Goal: Task Accomplishment & Management: Manage account settings

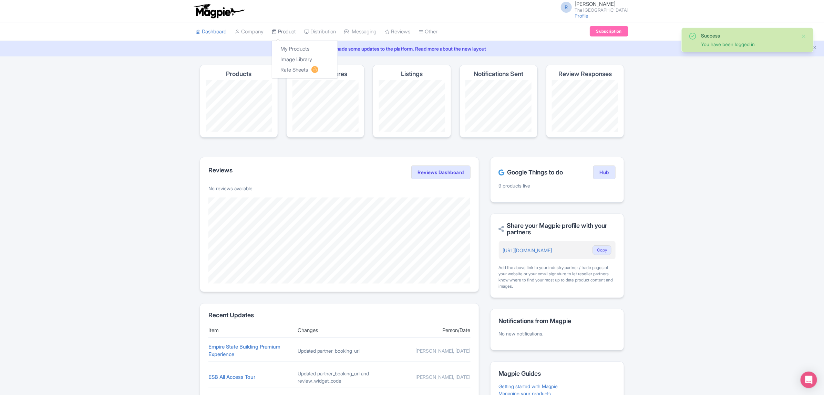
click at [293, 31] on link "Product" at bounding box center [284, 31] width 24 height 19
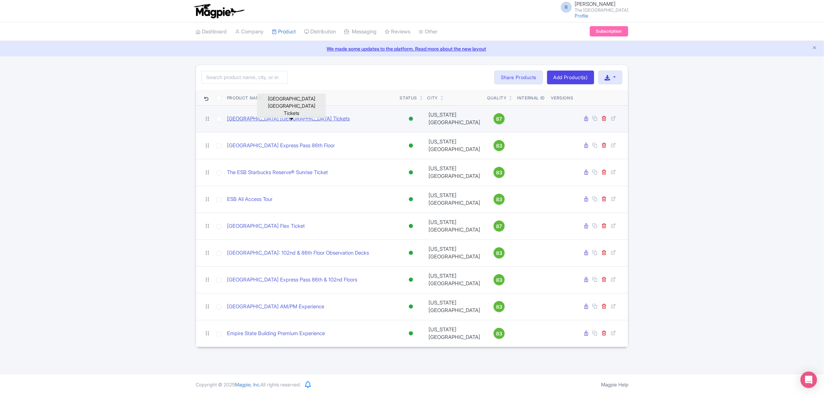
click at [322, 117] on link "Empire State Building 86th Floor Observatory Tickets" at bounding box center [288, 119] width 123 height 8
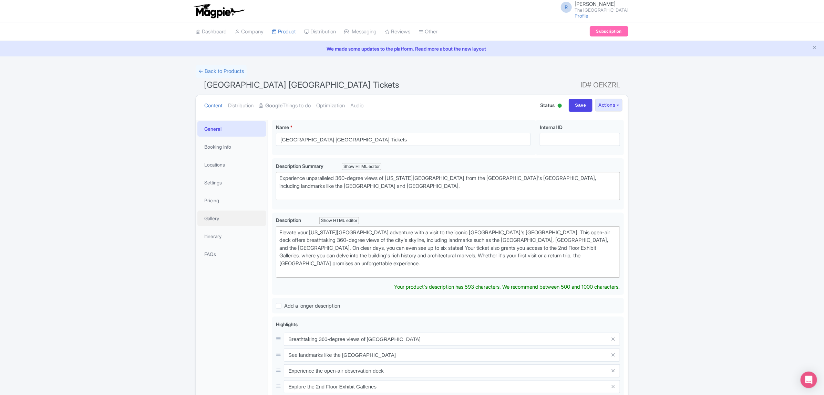
click at [229, 216] on link "Gallery" at bounding box center [231, 218] width 69 height 15
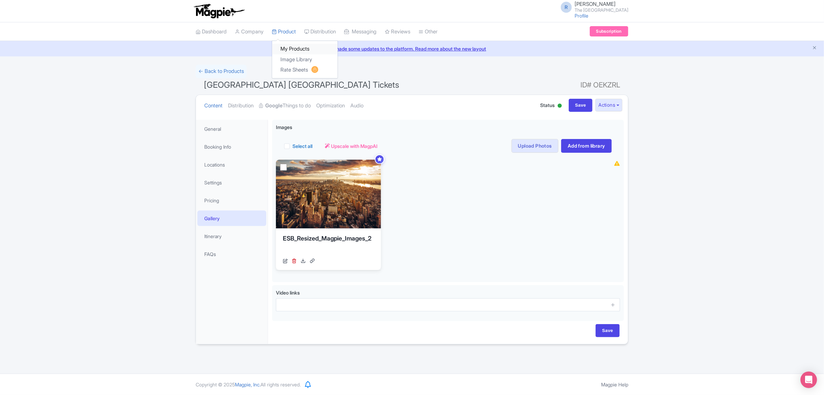
click at [292, 46] on link "My Products" at bounding box center [304, 49] width 65 height 11
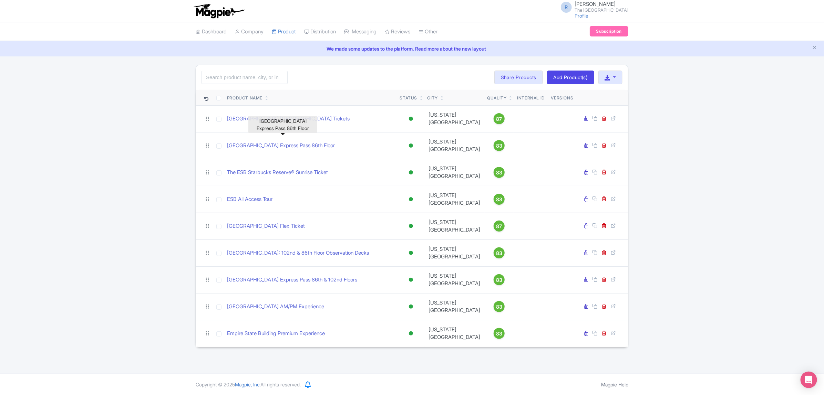
click at [327, 142] on link "Empire State Building Express Pass 86th Floor" at bounding box center [281, 146] width 108 height 8
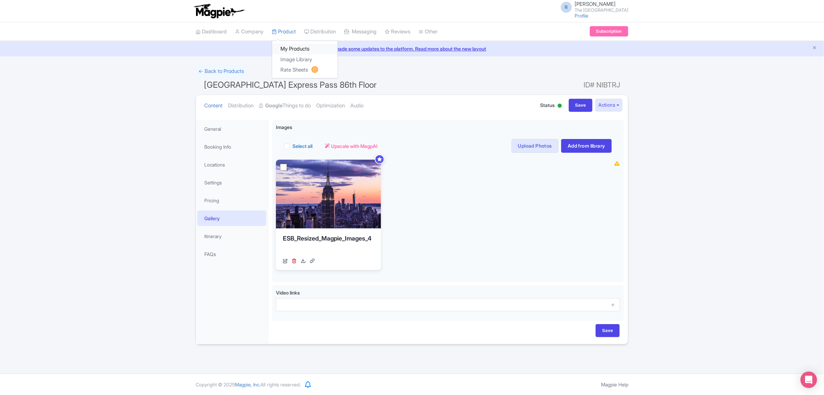
click at [295, 49] on link "My Products" at bounding box center [304, 49] width 65 height 11
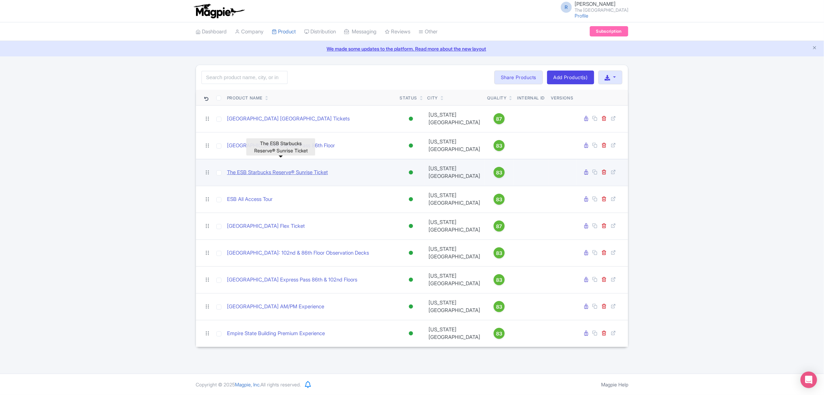
click at [265, 169] on link "The ESB Starbucks Reserve® Sunrise Ticket" at bounding box center [277, 173] width 101 height 8
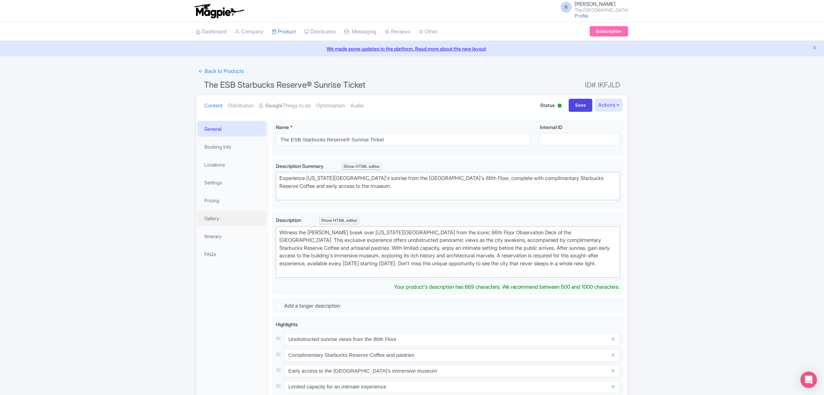
click at [224, 216] on link "Gallery" at bounding box center [231, 218] width 69 height 15
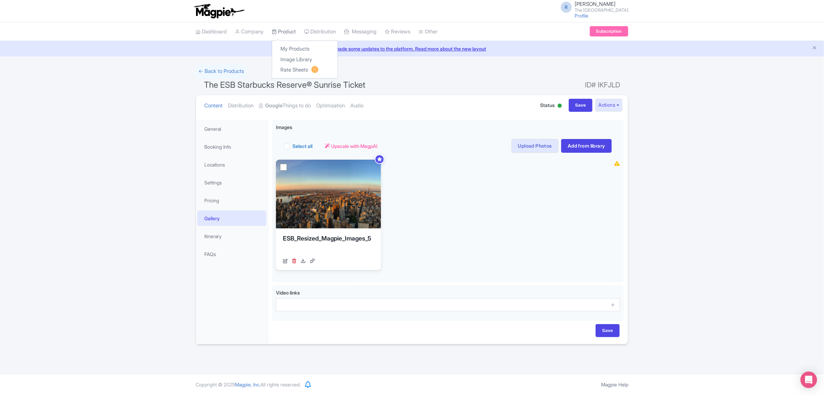
click at [287, 32] on link "Product" at bounding box center [284, 31] width 24 height 19
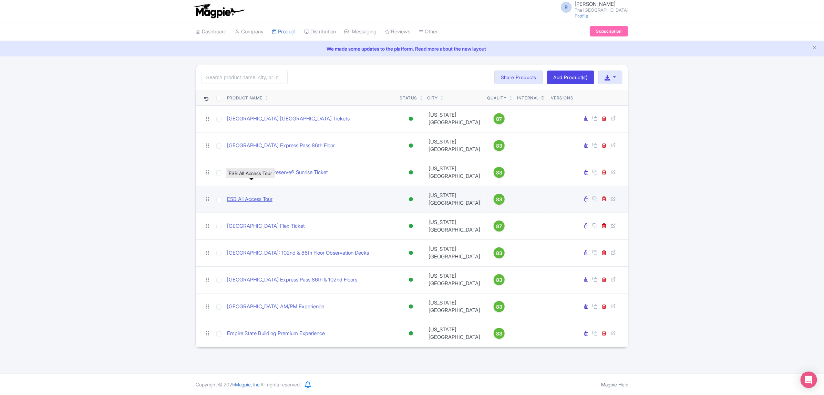
click at [256, 196] on link "ESB All Access Tour" at bounding box center [249, 200] width 45 height 8
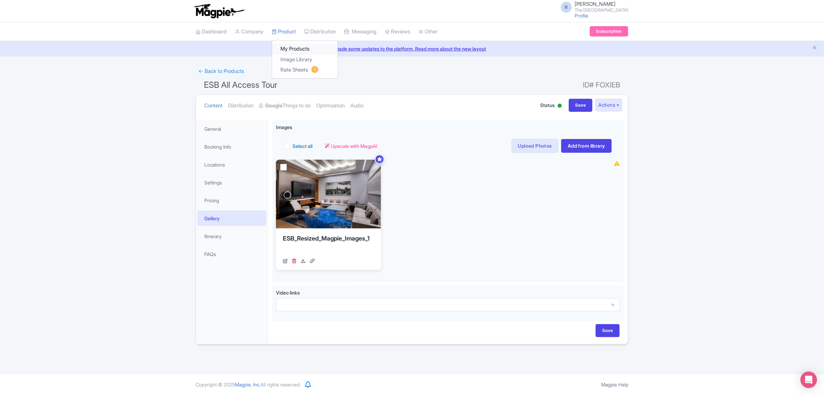
click at [297, 48] on link "My Products" at bounding box center [304, 49] width 65 height 11
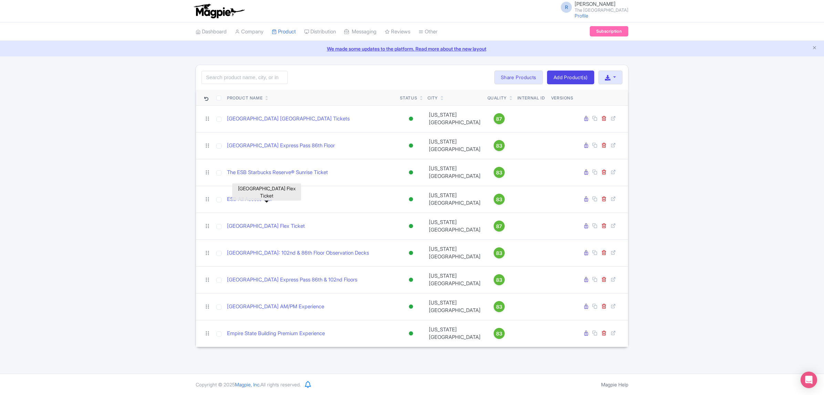
click at [278, 223] on link "[GEOGRAPHIC_DATA] Flex Ticket" at bounding box center [266, 227] width 78 height 8
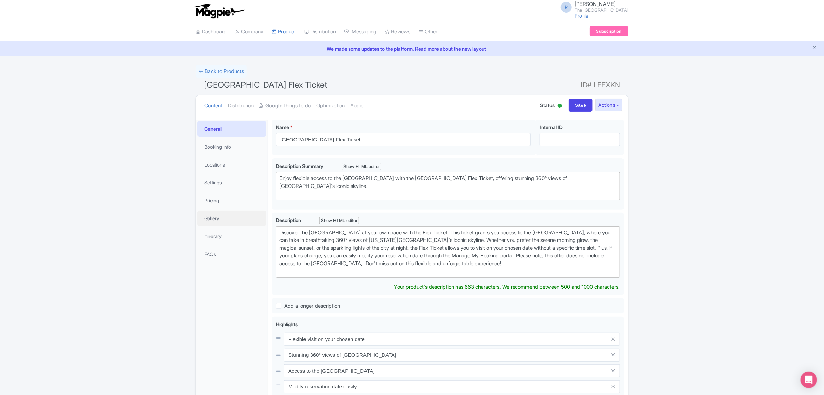
click at [214, 217] on link "Gallery" at bounding box center [231, 218] width 69 height 15
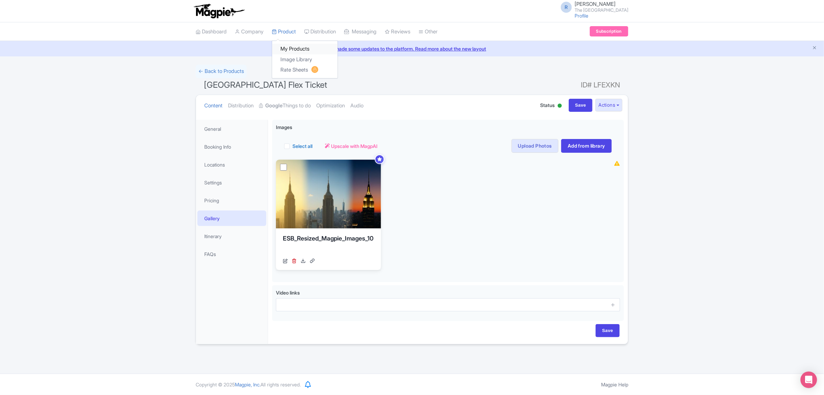
click at [297, 50] on link "My Products" at bounding box center [304, 49] width 65 height 11
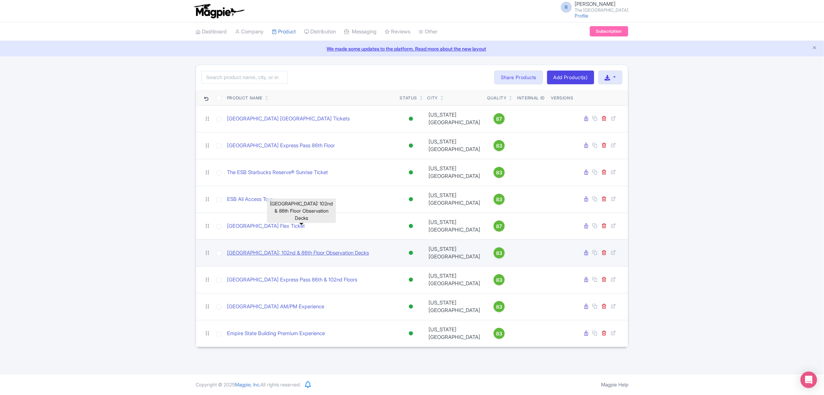
click at [252, 249] on link "[GEOGRAPHIC_DATA]: 102nd & 86th Floor Observation Decks" at bounding box center [298, 253] width 142 height 8
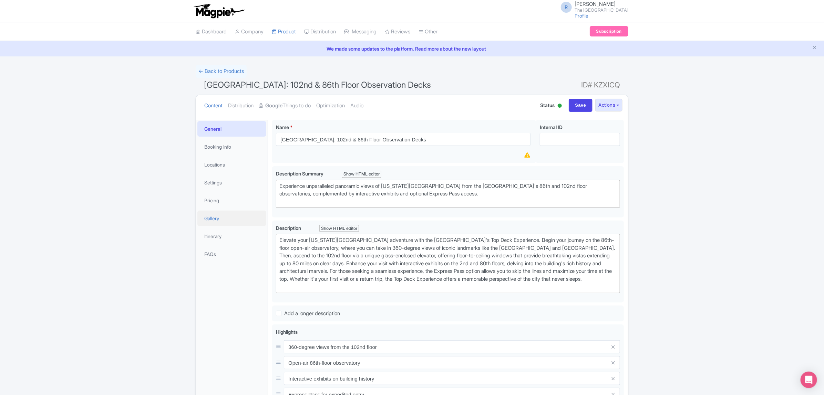
click at [231, 219] on link "Gallery" at bounding box center [231, 218] width 69 height 15
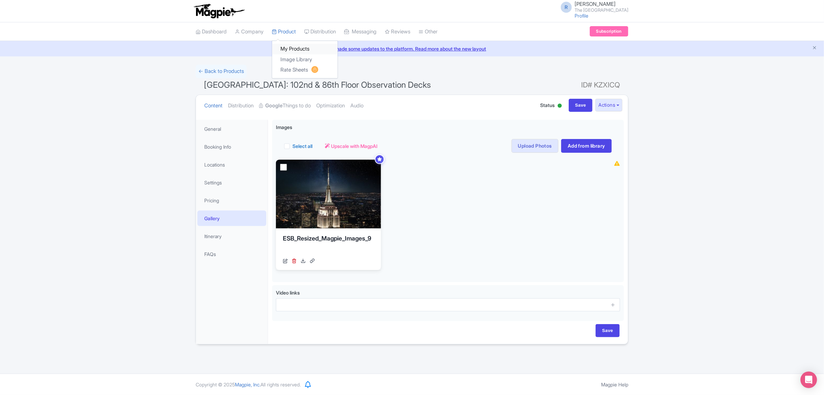
click at [291, 45] on link "My Products" at bounding box center [304, 49] width 65 height 11
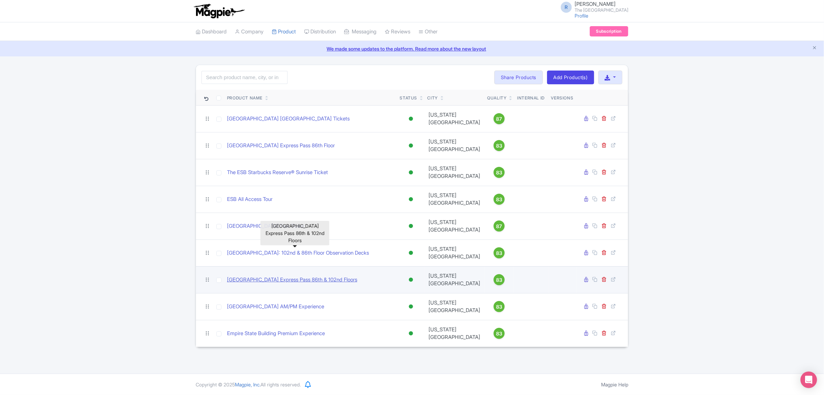
click at [278, 276] on link "[GEOGRAPHIC_DATA] Express Pass 86th & 102nd Floors" at bounding box center [292, 280] width 130 height 8
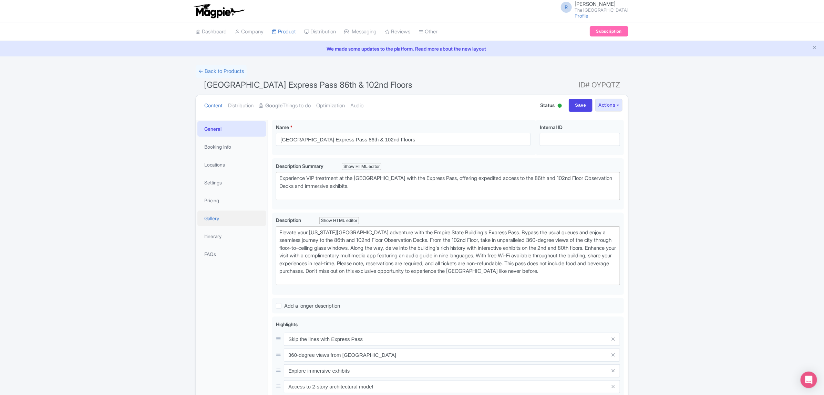
click at [214, 219] on link "Gallery" at bounding box center [231, 218] width 69 height 15
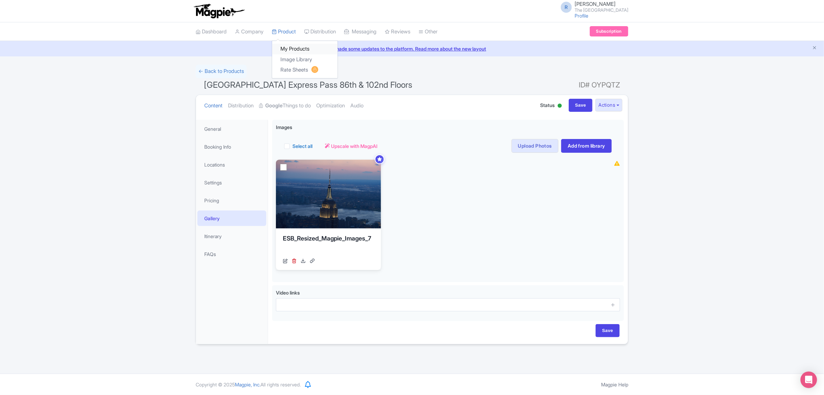
click at [299, 47] on link "My Products" at bounding box center [304, 49] width 65 height 11
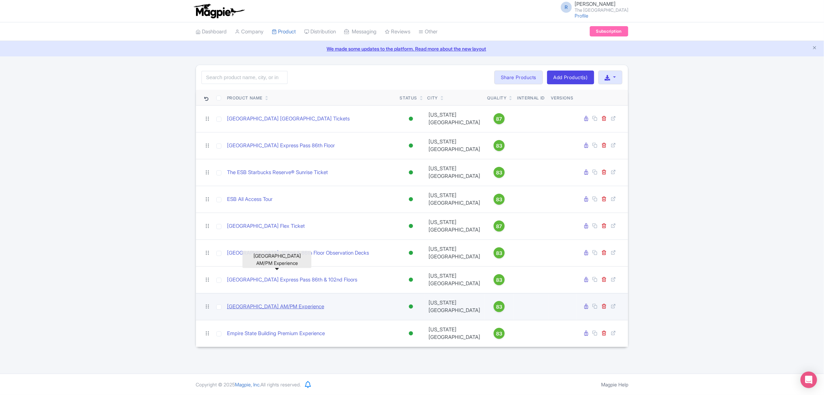
click at [281, 303] on link "[GEOGRAPHIC_DATA] AM/PM Experience" at bounding box center [275, 307] width 97 height 8
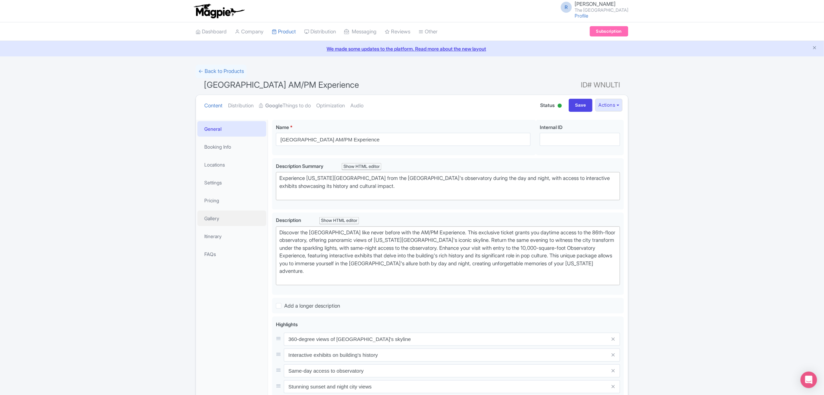
click at [209, 222] on link "Gallery" at bounding box center [231, 218] width 69 height 15
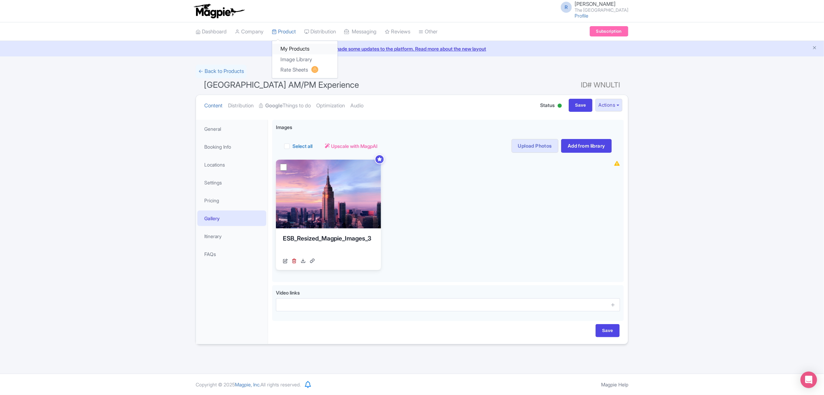
click at [295, 47] on link "My Products" at bounding box center [304, 49] width 65 height 11
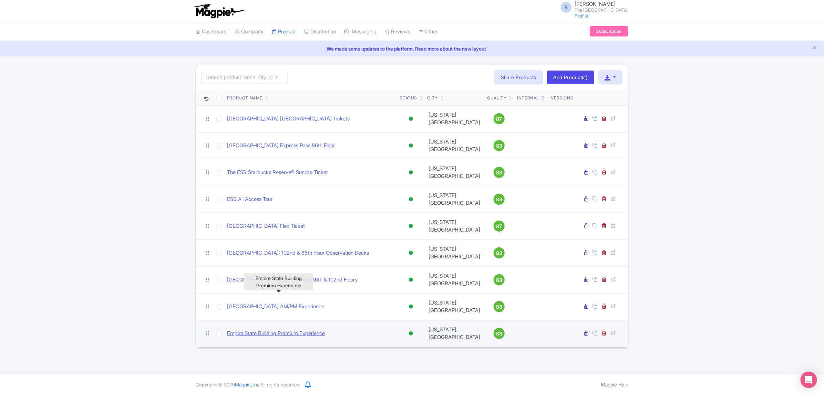
click at [270, 330] on link "Empire State Building Premium Experience" at bounding box center [276, 334] width 98 height 8
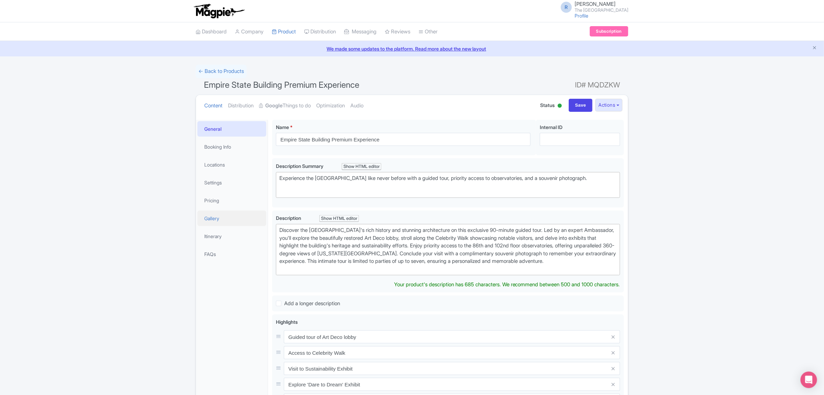
click at [221, 221] on link "Gallery" at bounding box center [231, 218] width 69 height 15
